Goal: Information Seeking & Learning: Learn about a topic

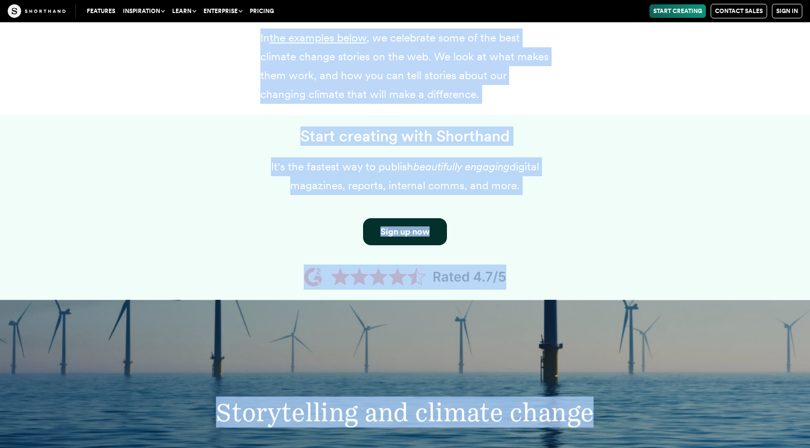
scroll to position [728, 0]
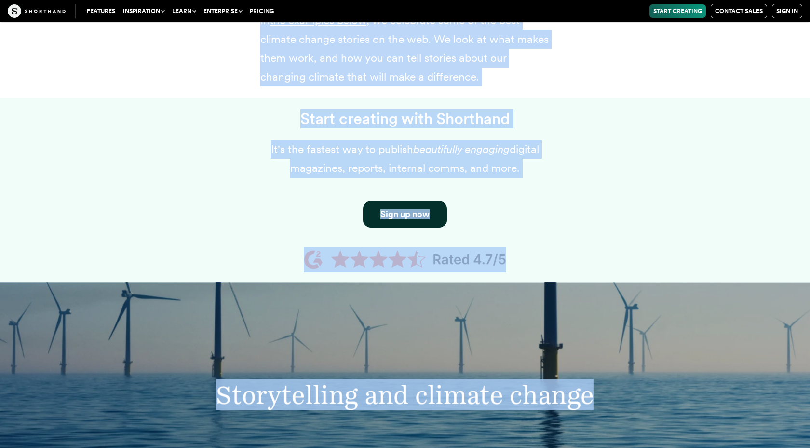
drag, startPoint x: 259, startPoint y: 203, endPoint x: 505, endPoint y: 73, distance: 277.8
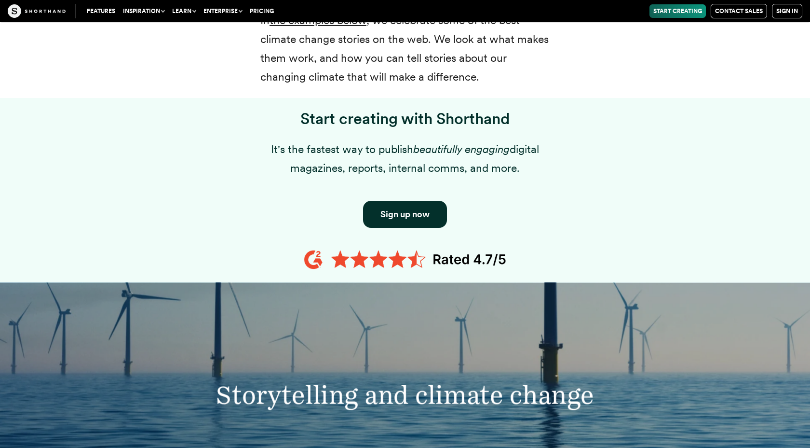
click at [707, 162] on div "Start creating with Shorthand It's the fastest way to publish beautifully engag…" at bounding box center [405, 190] width 656 height 185
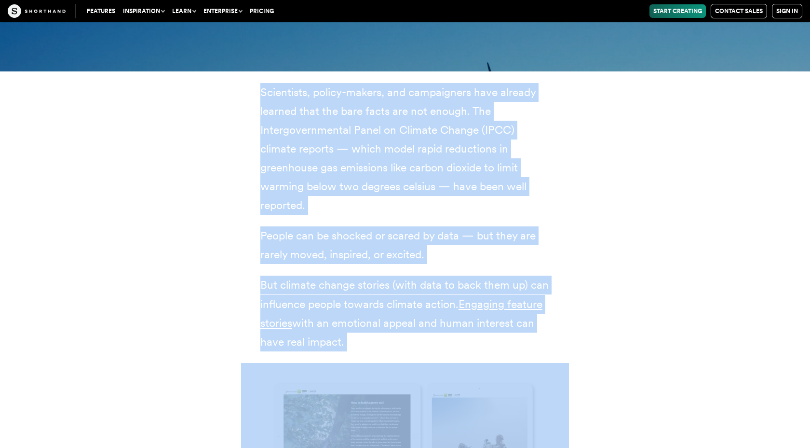
scroll to position [1193, 0]
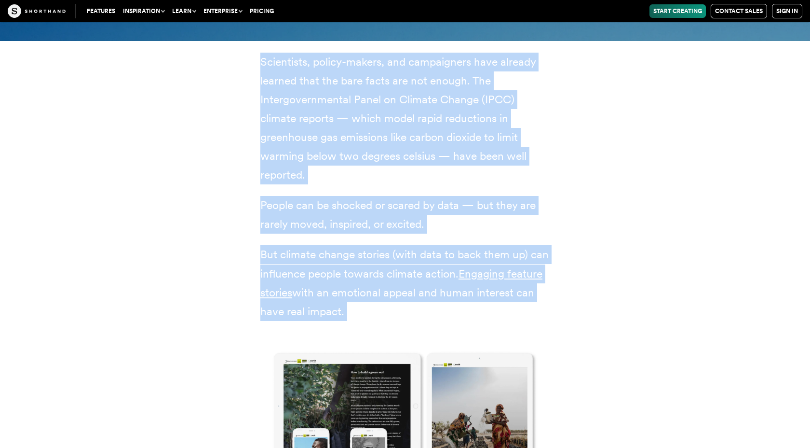
drag, startPoint x: 260, startPoint y: 118, endPoint x: 528, endPoint y: 325, distance: 338.3
click at [528, 325] on div "Scientists, policy-makers, and campaigners have already learned that the bare f…" at bounding box center [404, 360] width 289 height 615
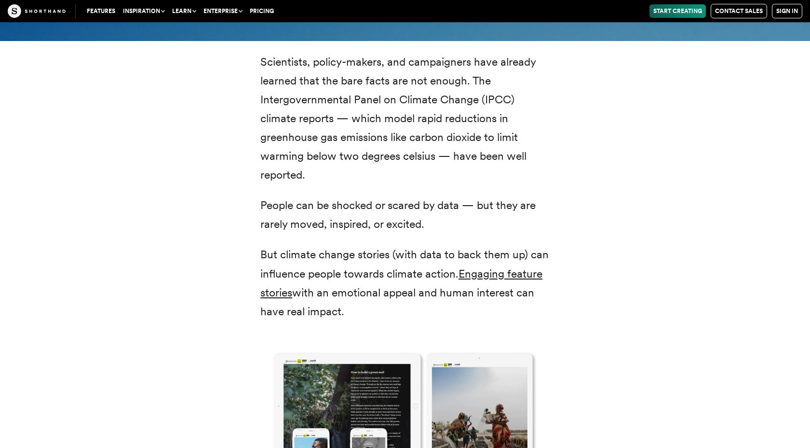
click at [652, 385] on div "Scientists, policy-makers, and campaigners have already learned that the bare f…" at bounding box center [405, 360] width 656 height 639
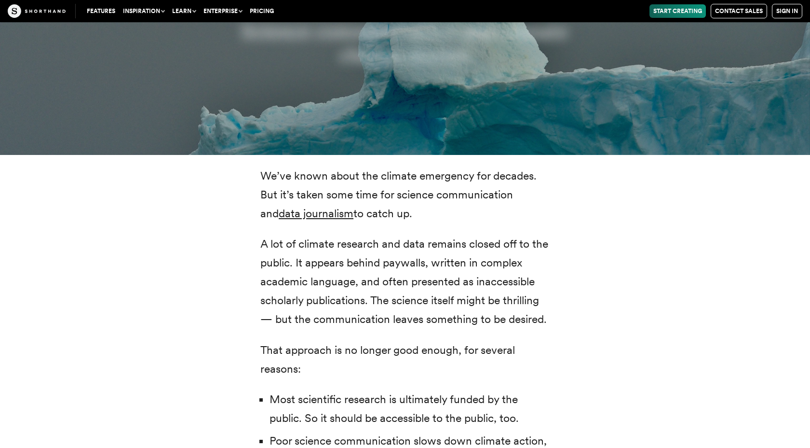
scroll to position [1945, 0]
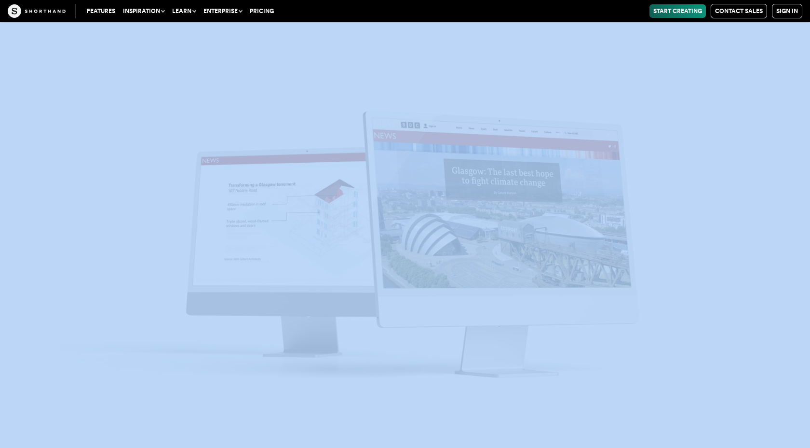
drag, startPoint x: 258, startPoint y: 145, endPoint x: 515, endPoint y: 447, distance: 397.2
click at [770, 55] on img at bounding box center [405, 224] width 810 height 448
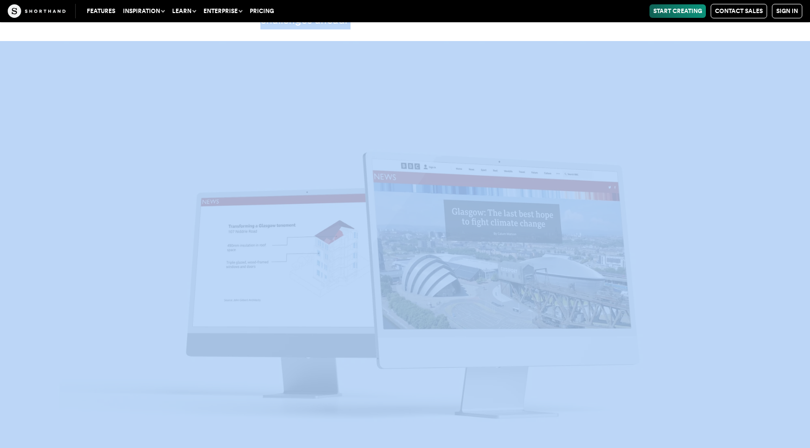
scroll to position [4131, 0]
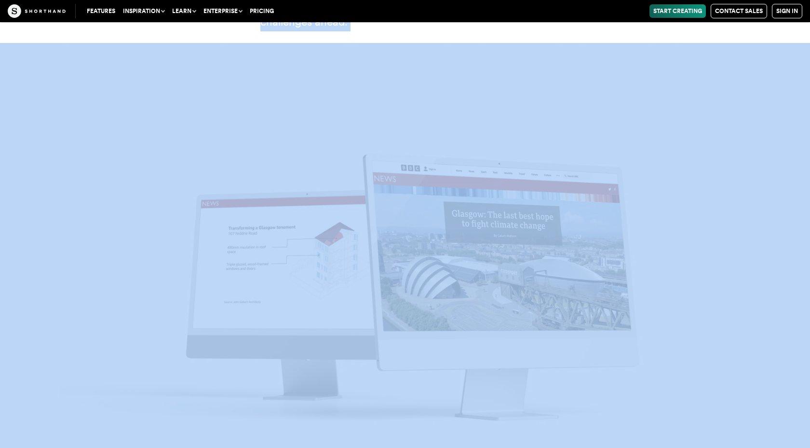
click at [684, 112] on img at bounding box center [405, 267] width 810 height 448
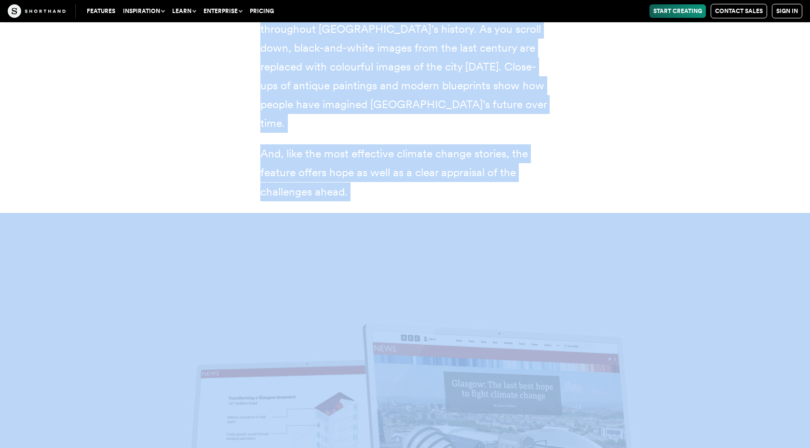
scroll to position [3900, 0]
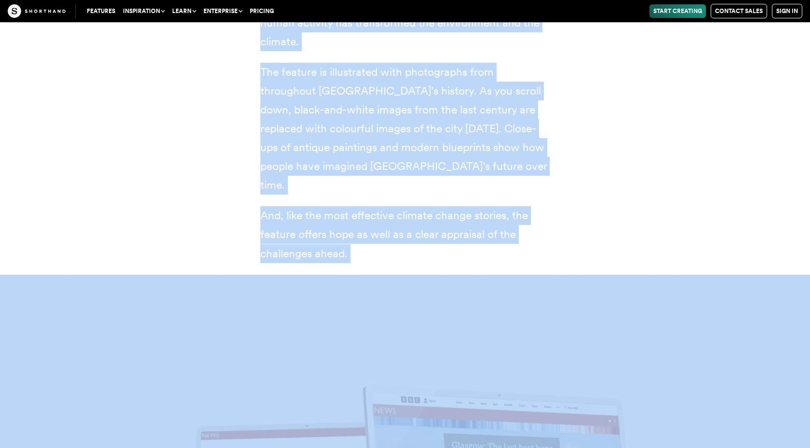
click at [684, 112] on div "[GEOGRAPHIC_DATA]: the last best hope to fight climate change (BBC) This articl…" at bounding box center [405, 76] width 656 height 397
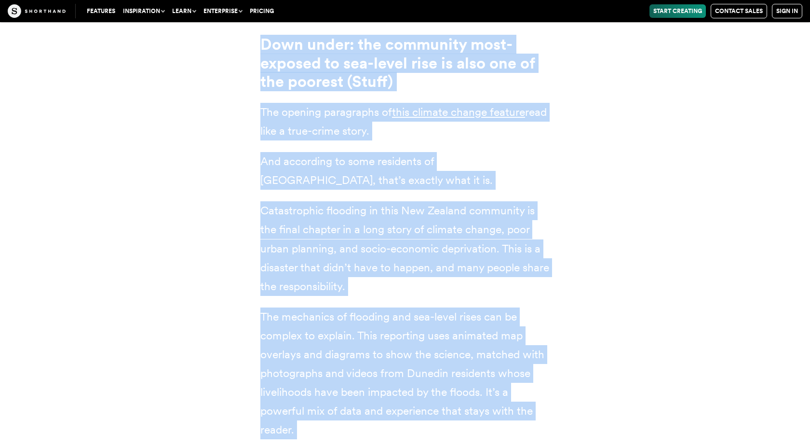
scroll to position [5074, 0]
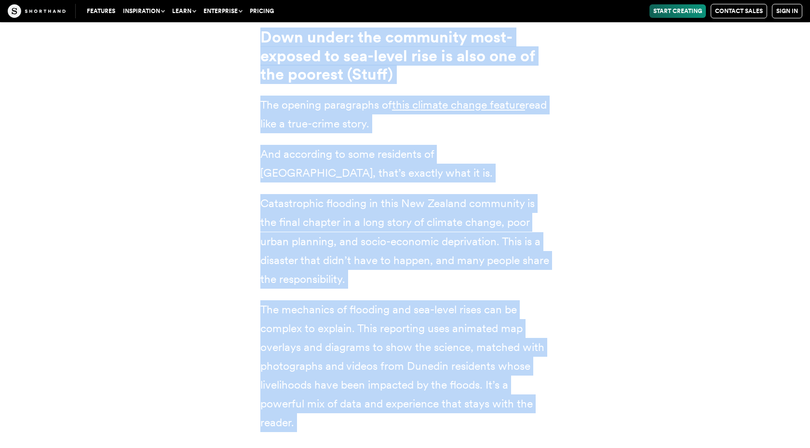
drag, startPoint x: 261, startPoint y: 121, endPoint x: 498, endPoint y: 361, distance: 336.9
click at [498, 361] on div "Down under: the community most-exposed to sea-level rise is also one of the poo…" at bounding box center [404, 245] width 289 height 435
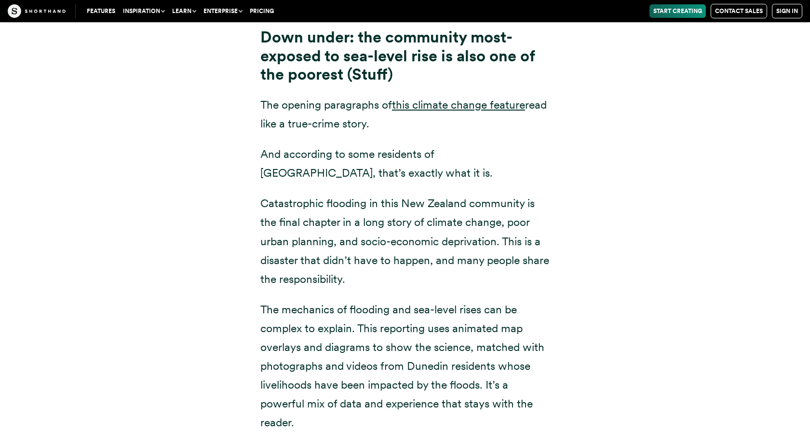
click at [692, 396] on div "Down under: the community most-exposed to sea-level rise is also one of the poo…" at bounding box center [405, 239] width 656 height 446
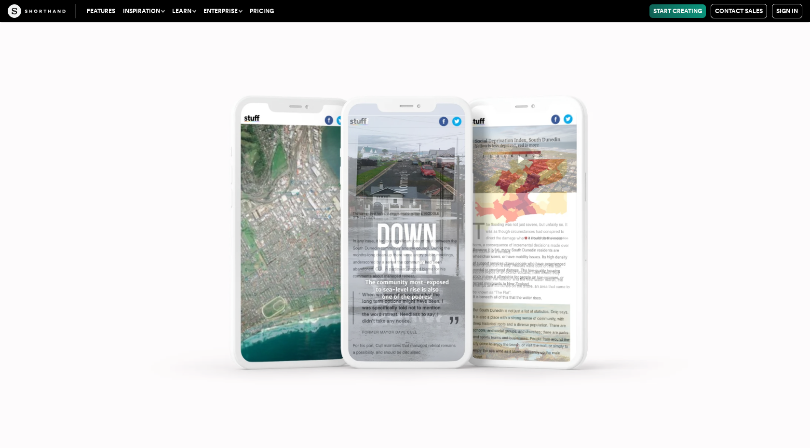
scroll to position [5711, 0]
click at [807, 213] on img at bounding box center [405, 224] width 810 height 448
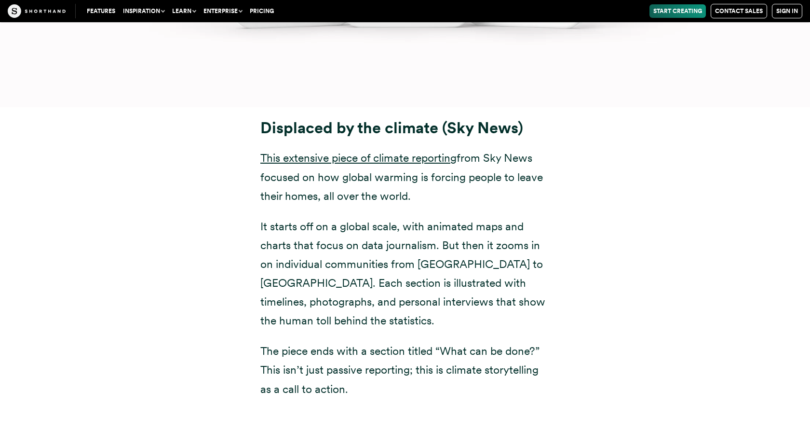
scroll to position [6347, 0]
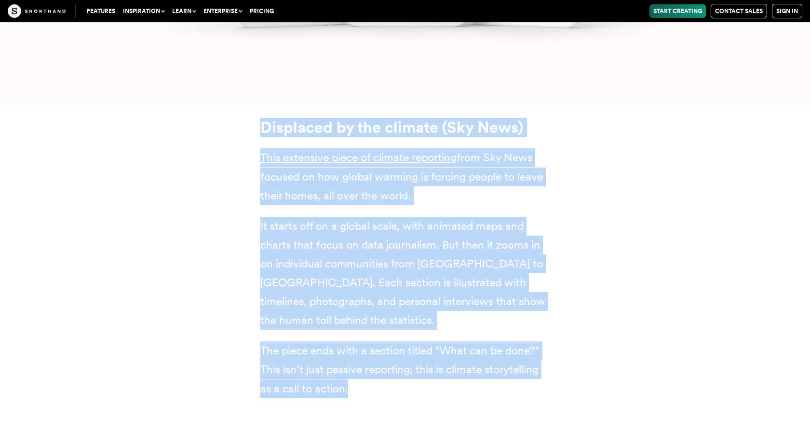
drag, startPoint x: 257, startPoint y: 64, endPoint x: 518, endPoint y: 341, distance: 381.8
click at [518, 341] on div "Displaced by the climate (Sky News) This extensive piece of climate reporting f…" at bounding box center [405, 258] width 328 height 303
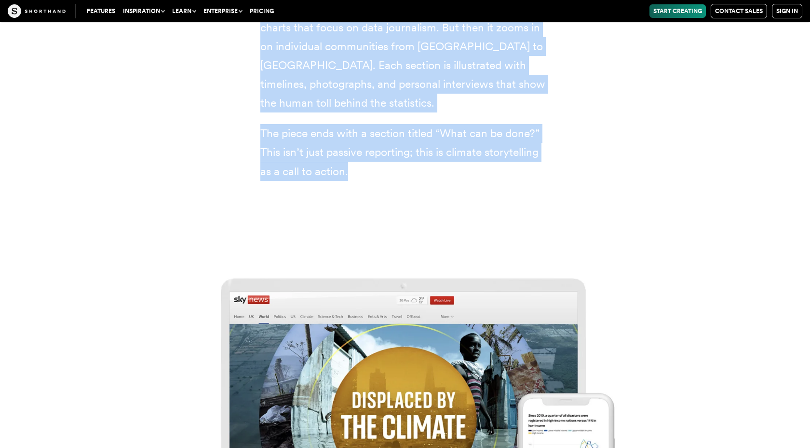
scroll to position [6579, 0]
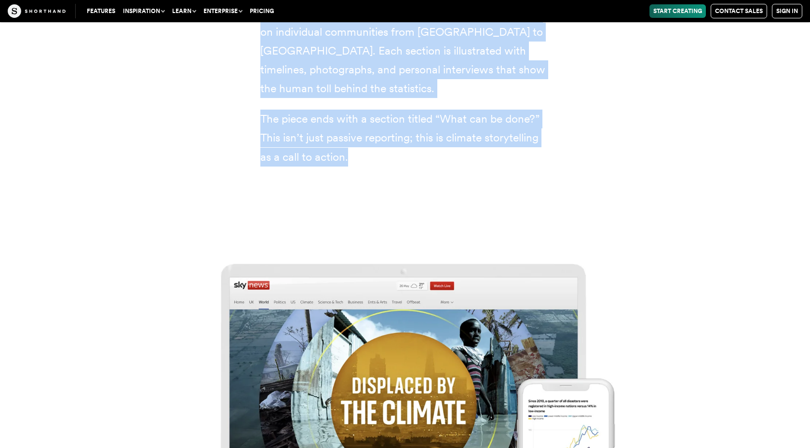
click at [792, 419] on img at bounding box center [405, 402] width 810 height 448
click at [695, 182] on img at bounding box center [405, 402] width 810 height 448
click at [603, 56] on div "Displaced by the climate (Sky News) This extensive piece of climate reporting f…" at bounding box center [405, 26] width 656 height 303
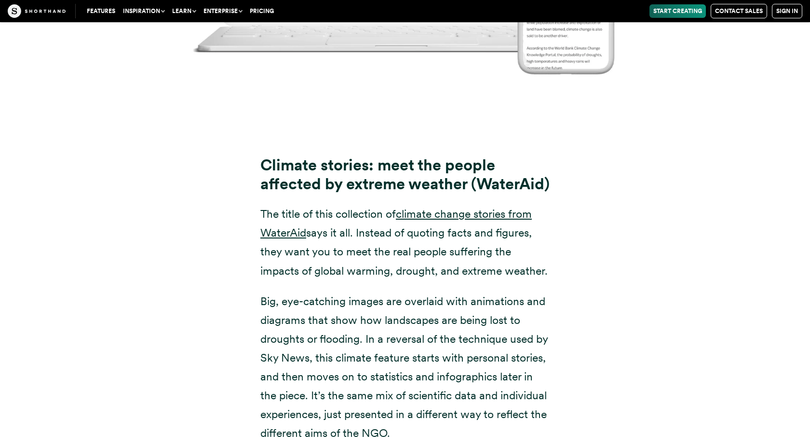
scroll to position [7563, 0]
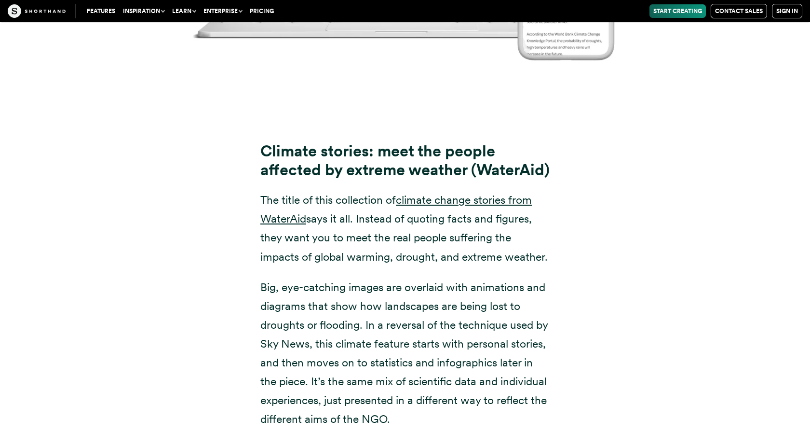
drag, startPoint x: 259, startPoint y: 86, endPoint x: 503, endPoint y: 388, distance: 387.2
click at [503, 388] on div "Climate stories: meet the people affected by extreme weather (WaterAid) The tit…" at bounding box center [405, 269] width 328 height 317
click at [761, 374] on div "Climate stories: meet the people affected by extreme weather (WaterAid) The tit…" at bounding box center [405, 275] width 810 height 329
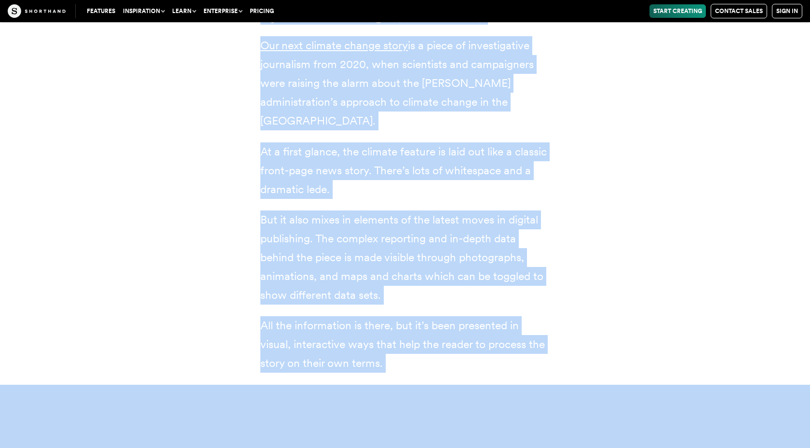
scroll to position [8949, 0]
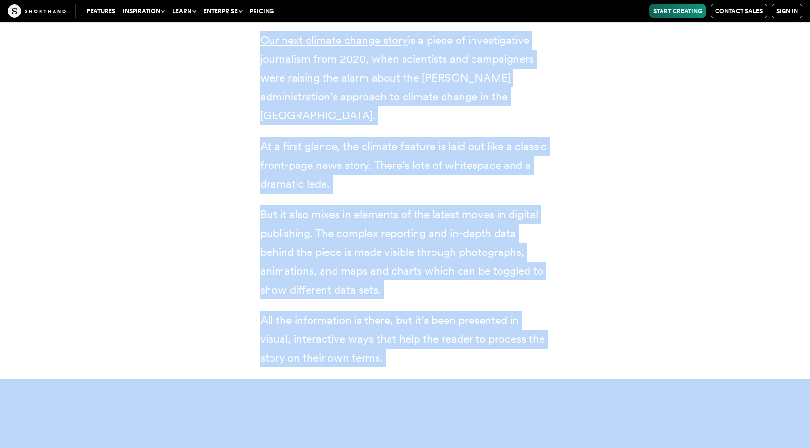
drag, startPoint x: 259, startPoint y: 79, endPoint x: 444, endPoint y: 306, distance: 292.8
click at [444, 306] on div "A growing toxic threat — made worse by climate change (NBC News) Our next clima…" at bounding box center [405, 174] width 328 height 385
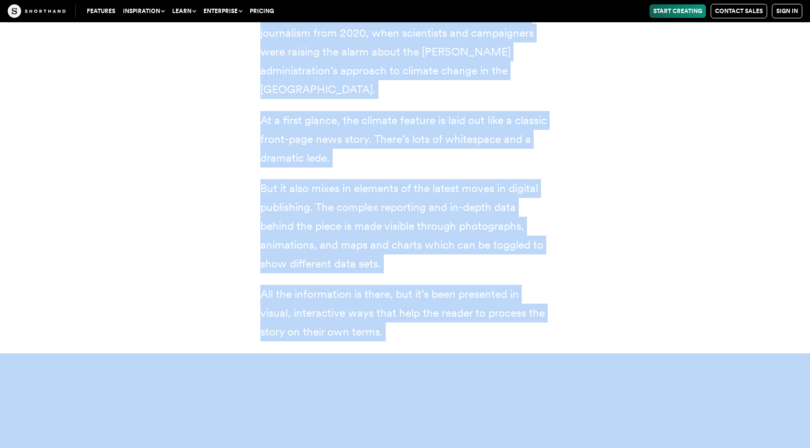
scroll to position [8975, 0]
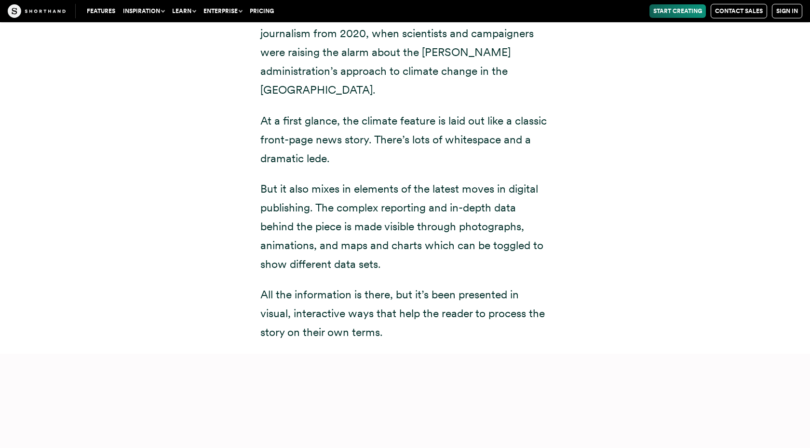
click at [700, 184] on div "A growing toxic threat — made worse by climate change (NBC News) Our next clima…" at bounding box center [405, 149] width 656 height 408
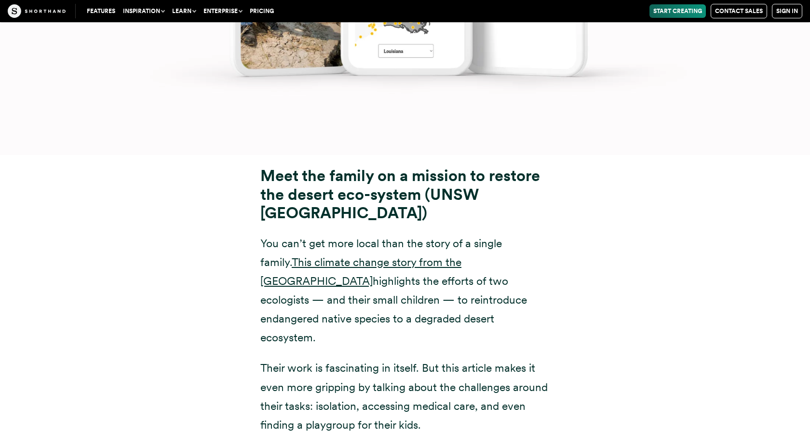
scroll to position [10094, 0]
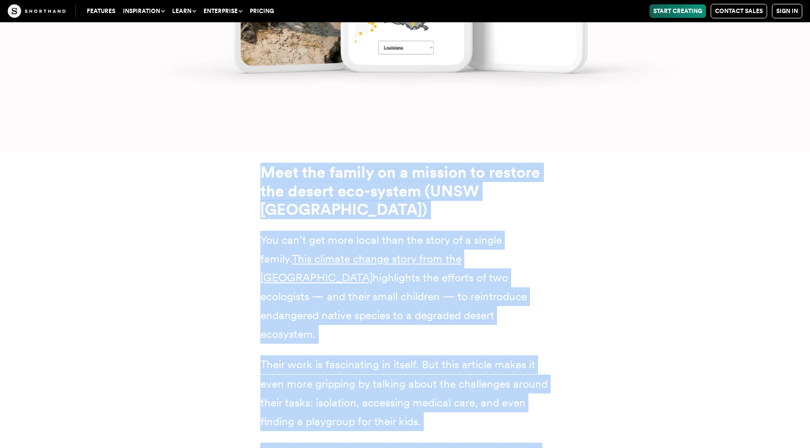
drag, startPoint x: 245, startPoint y: 116, endPoint x: 463, endPoint y: 390, distance: 351.0
click at [463, 390] on div "Meet the family on a mission to restore the desert eco-system (UNSW [GEOGRAPHIC…" at bounding box center [405, 331] width 328 height 336
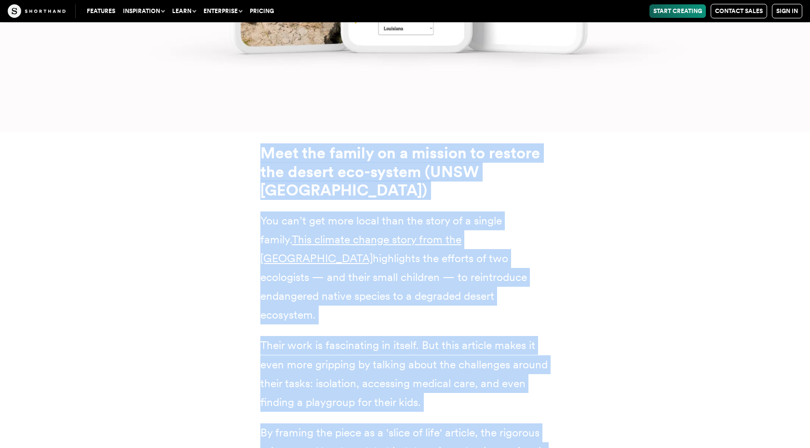
scroll to position [10112, 0]
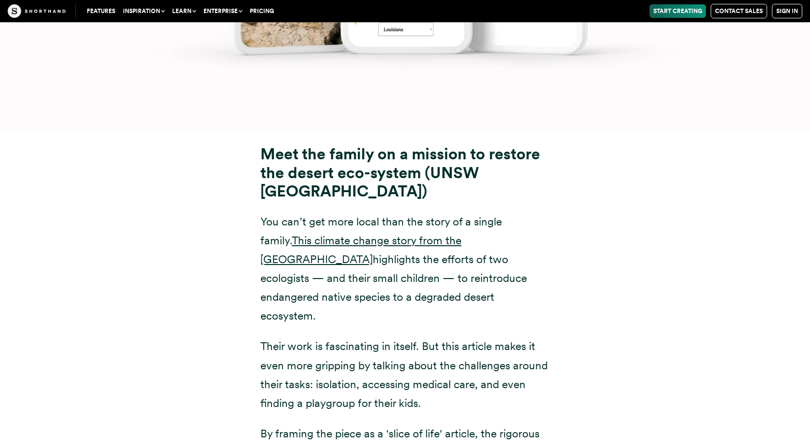
click at [683, 359] on div "Meet the family on a mission to restore the desert eco-system (UNSW [GEOGRAPHIC…" at bounding box center [405, 312] width 656 height 359
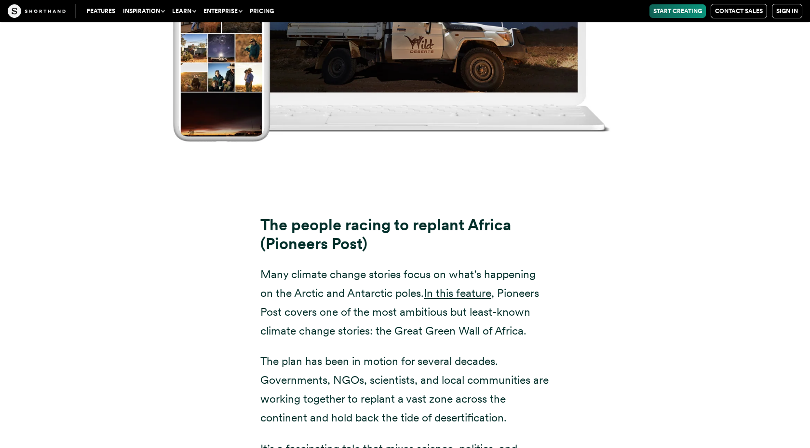
scroll to position [11347, 0]
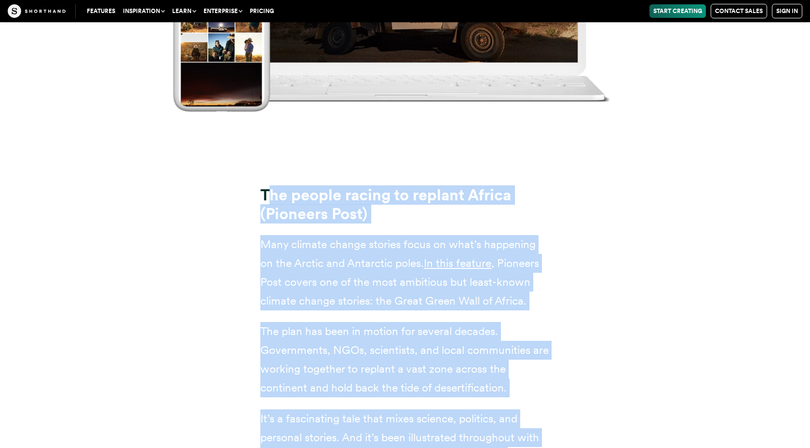
drag, startPoint x: 272, startPoint y: 92, endPoint x: 430, endPoint y: 381, distance: 328.9
click at [430, 381] on div "The people racing to replant Africa (Pioneers Post) Many climate change stories…" at bounding box center [404, 335] width 289 height 298
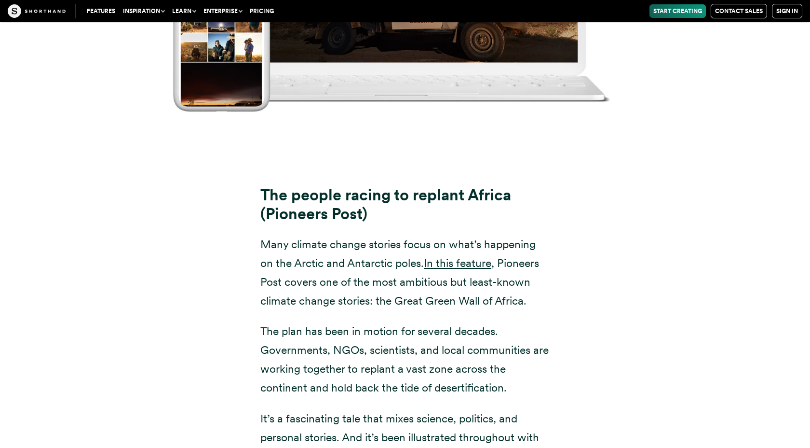
click at [784, 345] on div "The people racing to replant Africa (Pioneers Post) Many climate change stories…" at bounding box center [405, 334] width 810 height 321
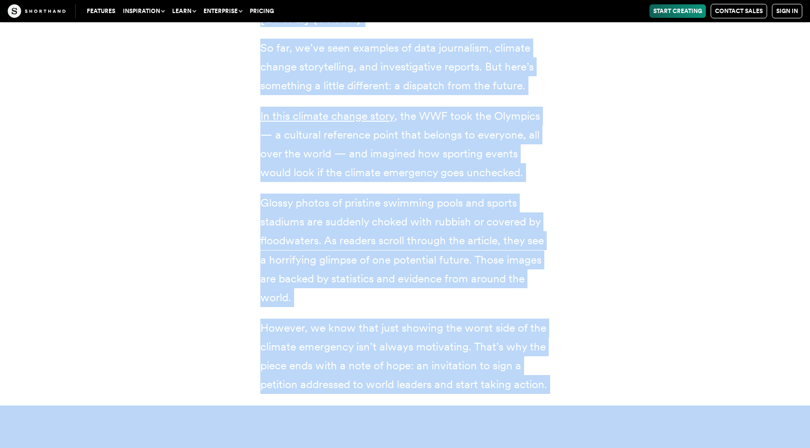
scroll to position [12798, 0]
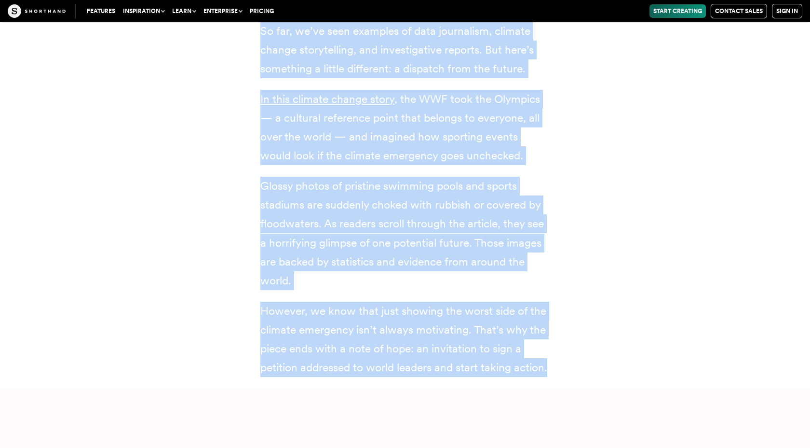
drag, startPoint x: 258, startPoint y: 123, endPoint x: 556, endPoint y: 274, distance: 333.9
click at [556, 274] on div "What the Olympics could look like in [DATE] (WWF) So far, we’ve seen examples o…" at bounding box center [405, 175] width 328 height 404
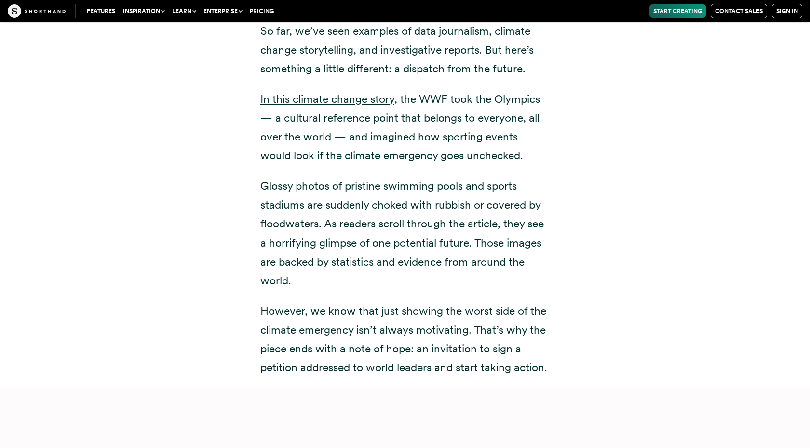
click at [713, 191] on div "What the Olympics could look like in [DATE] (WWF) So far, we’ve seen examples o…" at bounding box center [405, 174] width 656 height 427
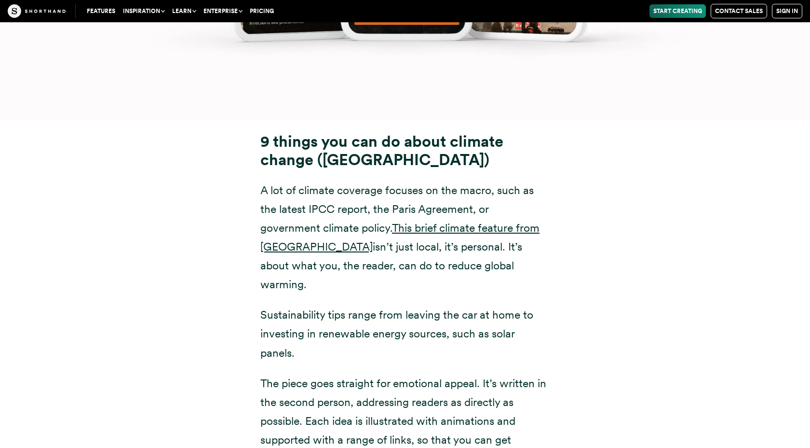
scroll to position [13956, 0]
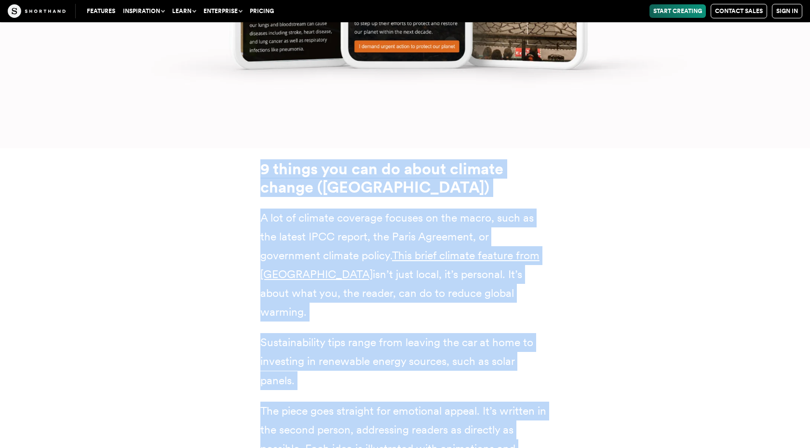
drag, startPoint x: 260, startPoint y: 72, endPoint x: 551, endPoint y: 408, distance: 444.4
click at [551, 408] on div "9 things you can do about climate change (Imperial College [GEOGRAPHIC_DATA]) A…" at bounding box center [405, 327] width 328 height 359
click at [610, 390] on div "9 things you can do about climate change (Imperial College [GEOGRAPHIC_DATA]) A…" at bounding box center [405, 327] width 656 height 359
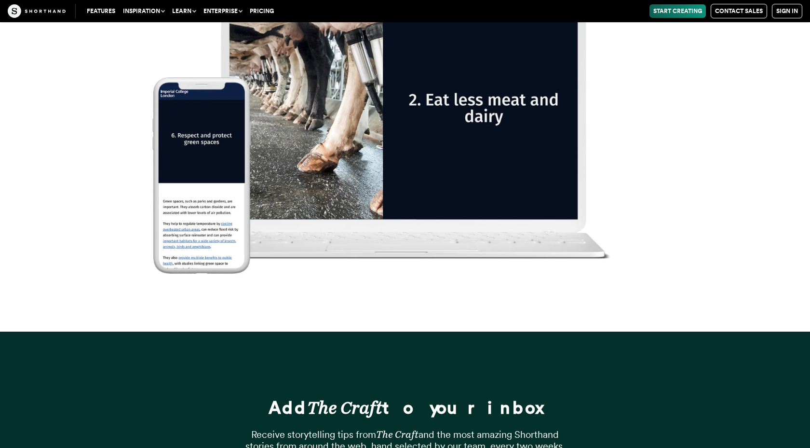
scroll to position [15061, 0]
